Goal: Find contact information: Find contact information

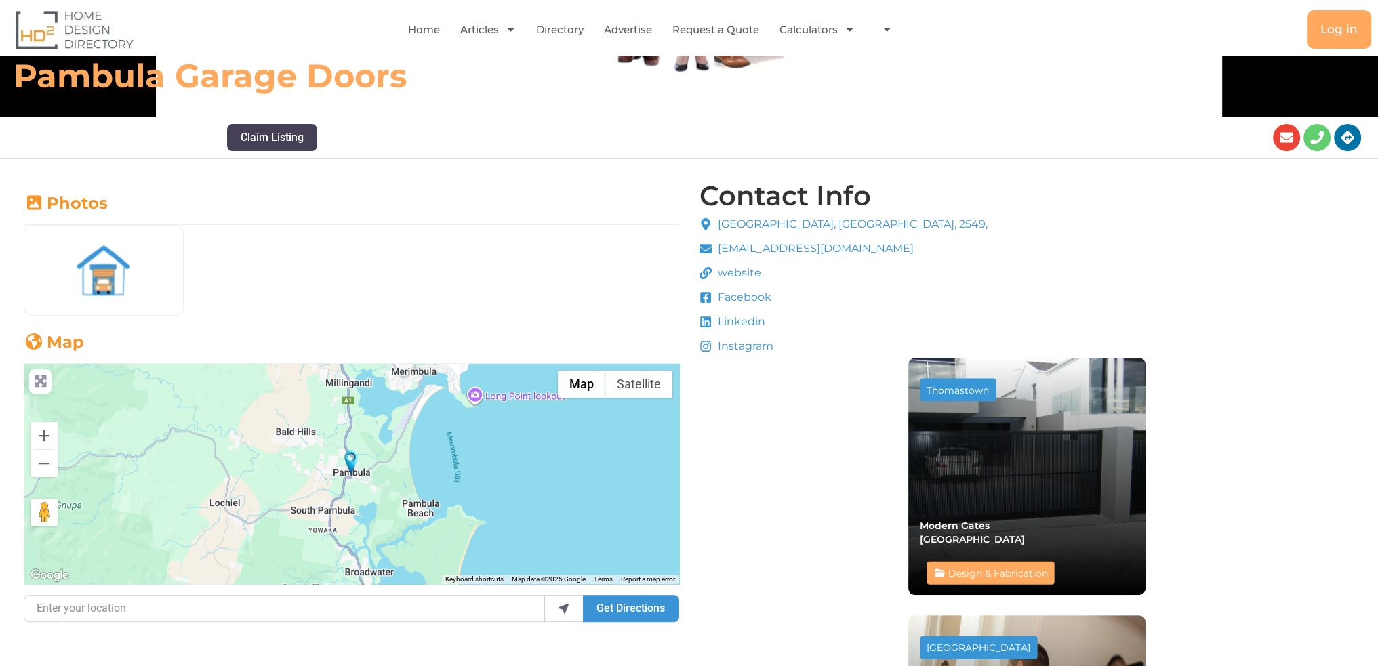
scroll to position [271, 0]
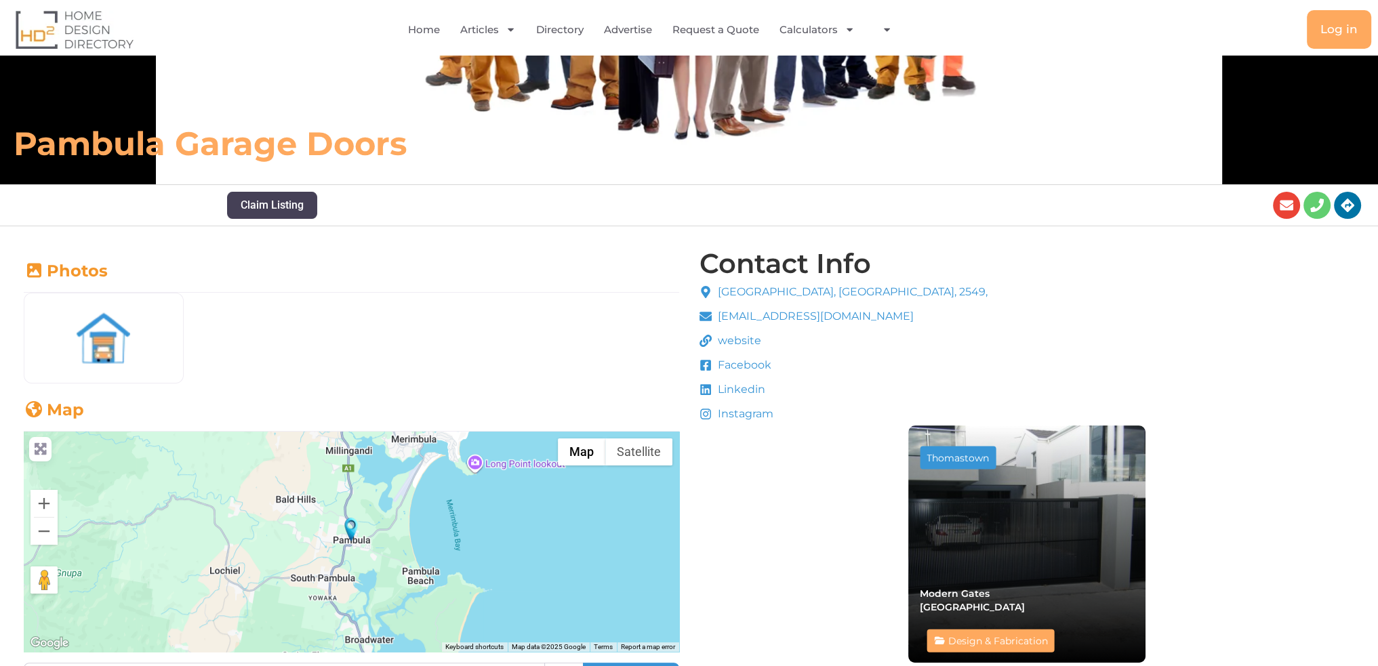
click at [781, 317] on span "[EMAIL_ADDRESS][DOMAIN_NAME]" at bounding box center [813, 316] width 199 height 16
